Goal: Find specific page/section: Find specific page/section

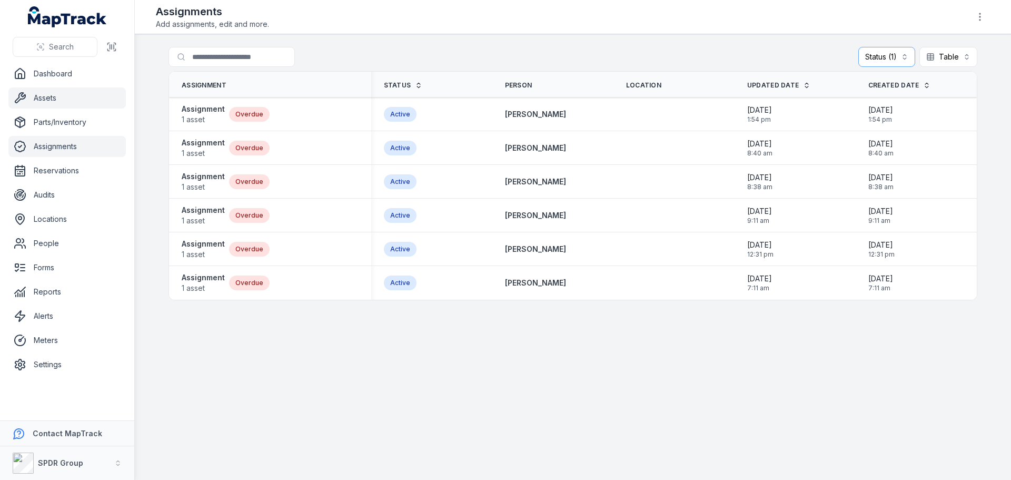
click at [41, 97] on link "Assets" at bounding box center [66, 97] width 117 height 21
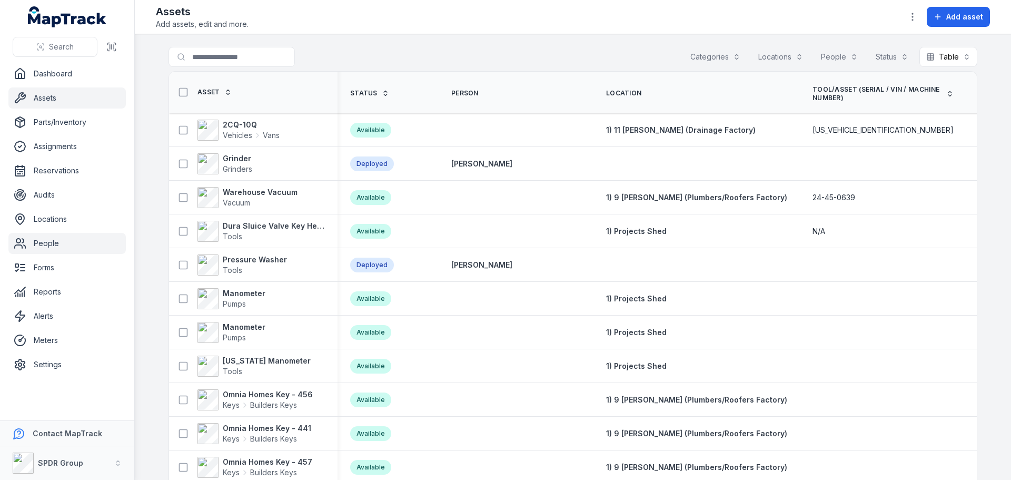
click at [46, 241] on link "People" at bounding box center [66, 243] width 117 height 21
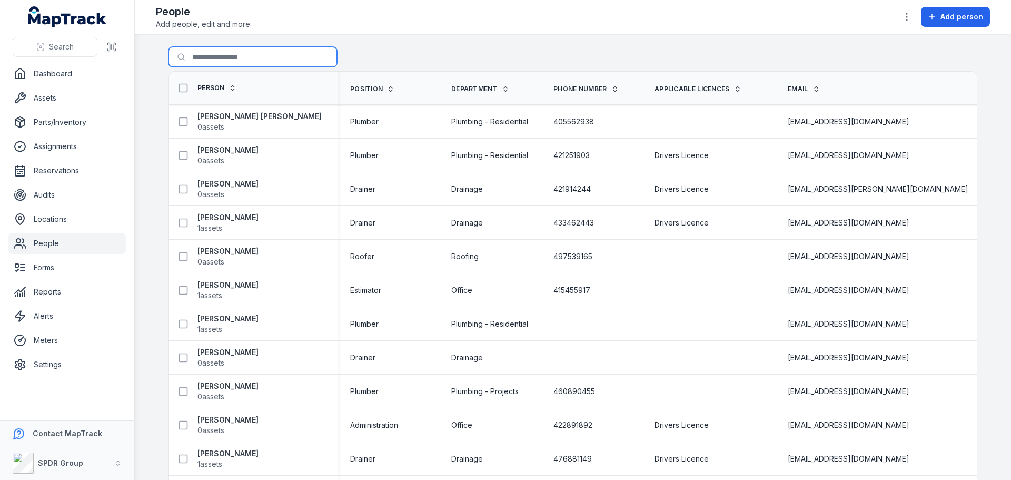
click at [224, 52] on input "Search for people" at bounding box center [253, 57] width 169 height 20
type input "*******"
